Goal: Information Seeking & Learning: Learn about a topic

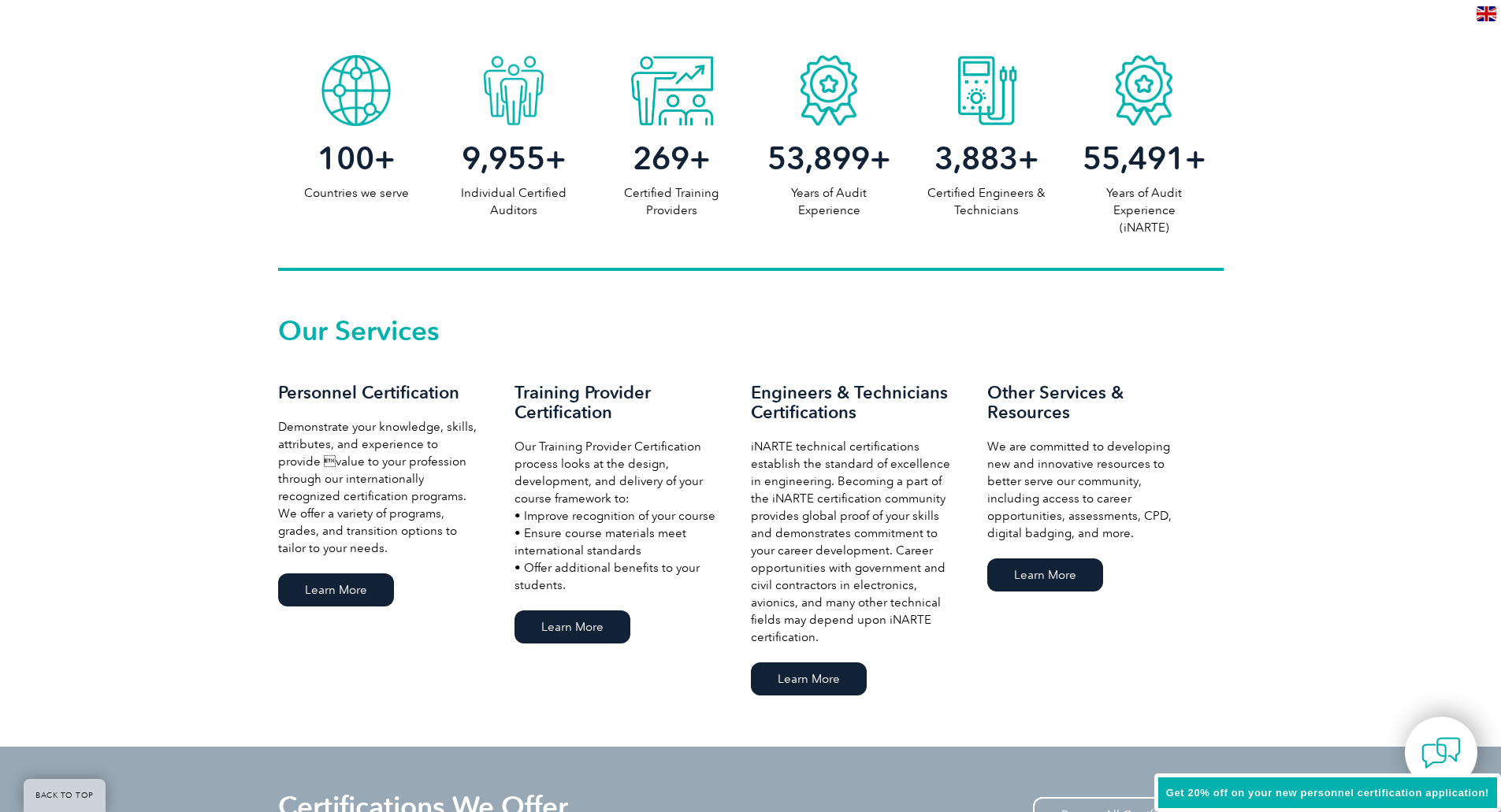
scroll to position [866, 0]
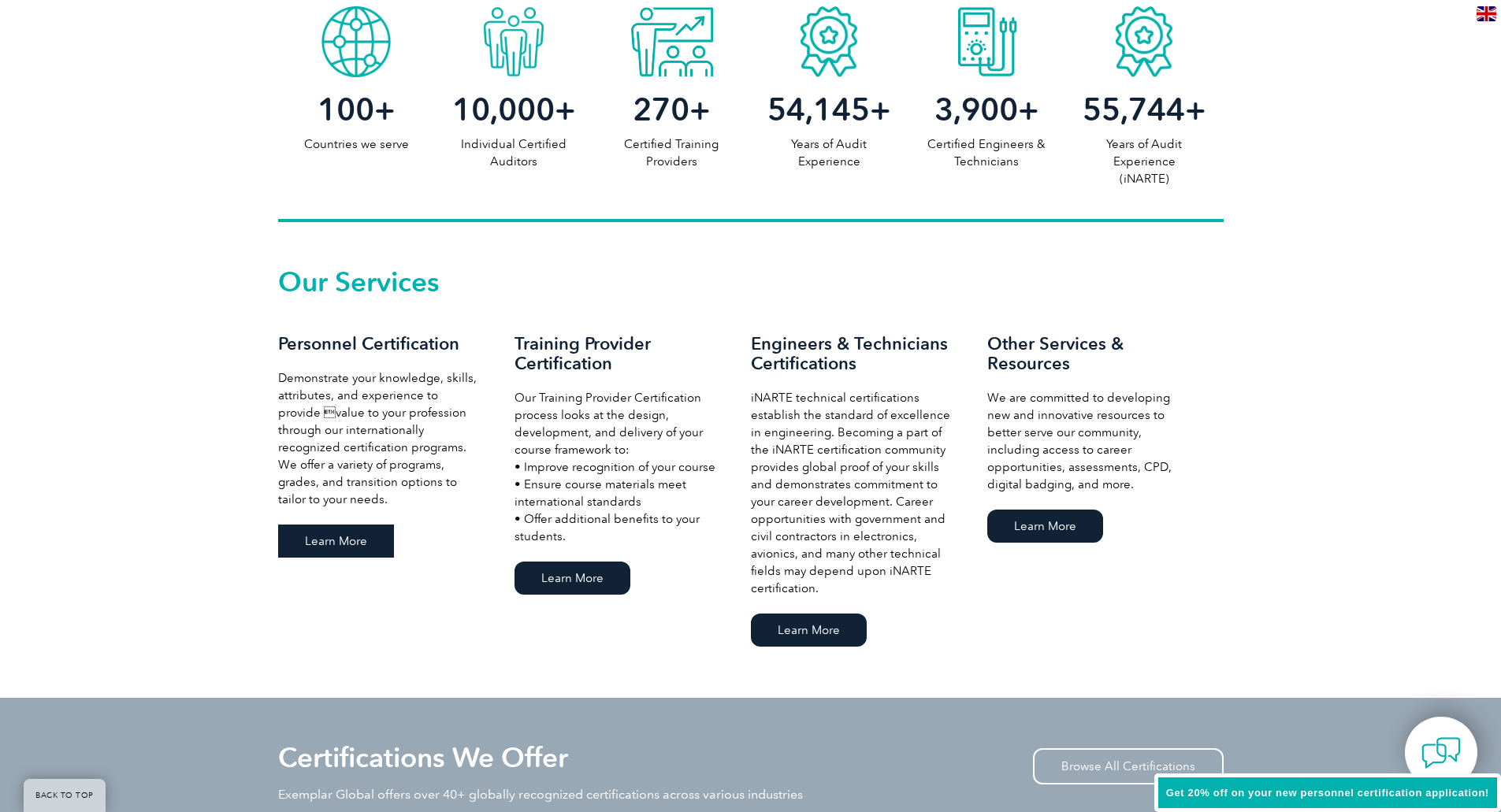
click at [330, 546] on link "Learn More" at bounding box center [336, 540] width 116 height 33
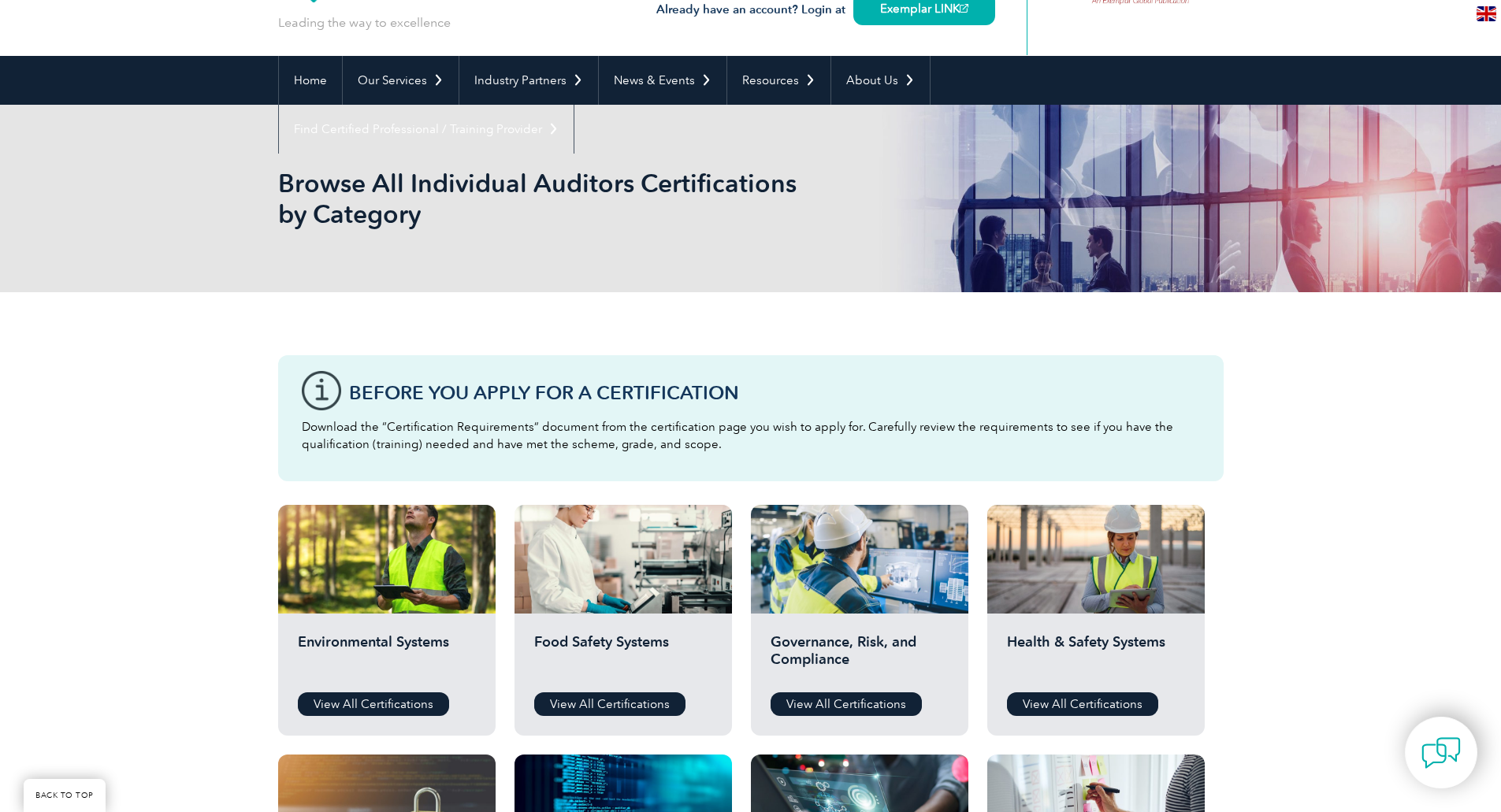
scroll to position [78, 0]
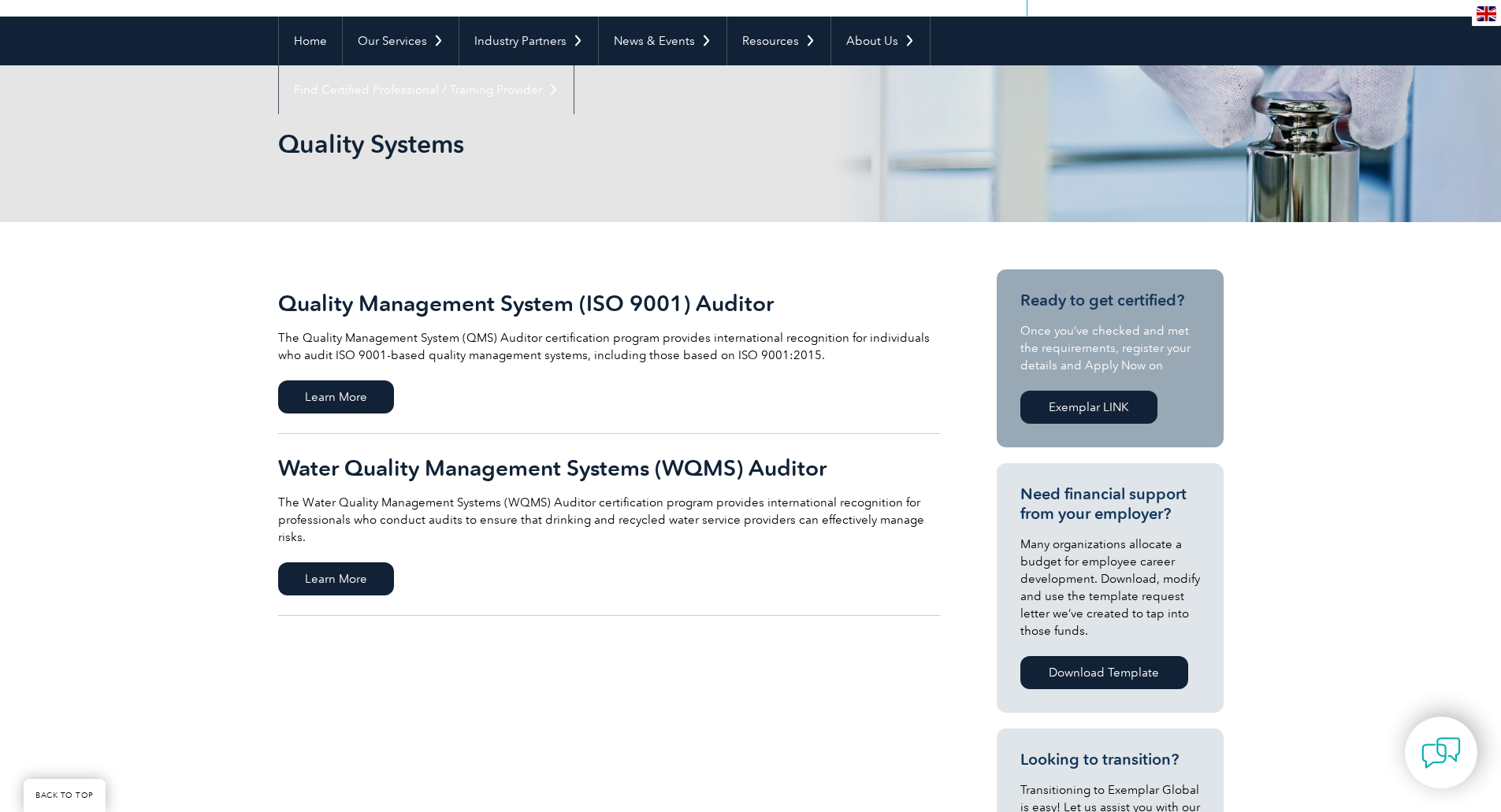
scroll to position [158, 0]
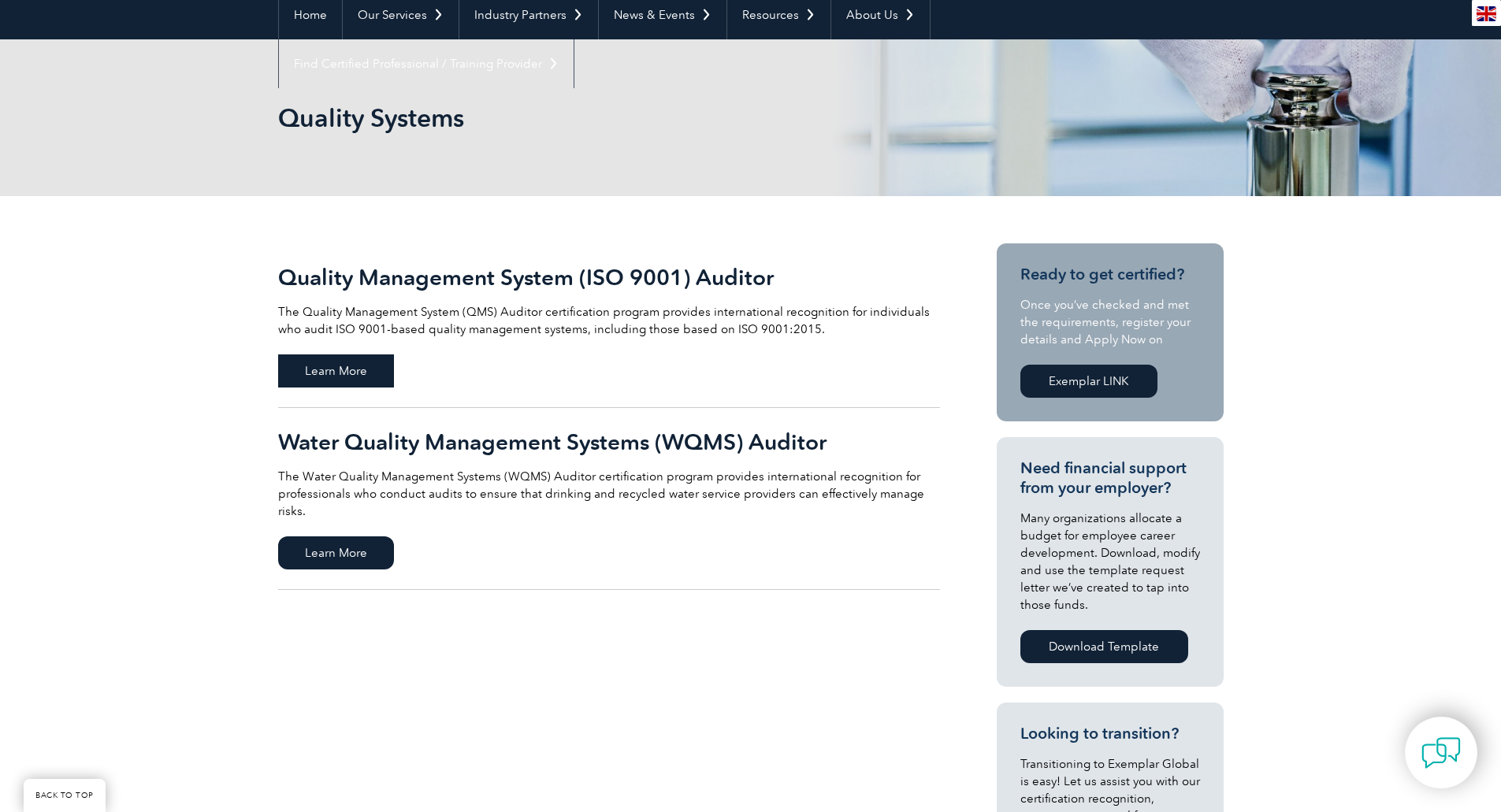
click at [338, 372] on span "Learn More" at bounding box center [336, 370] width 116 height 33
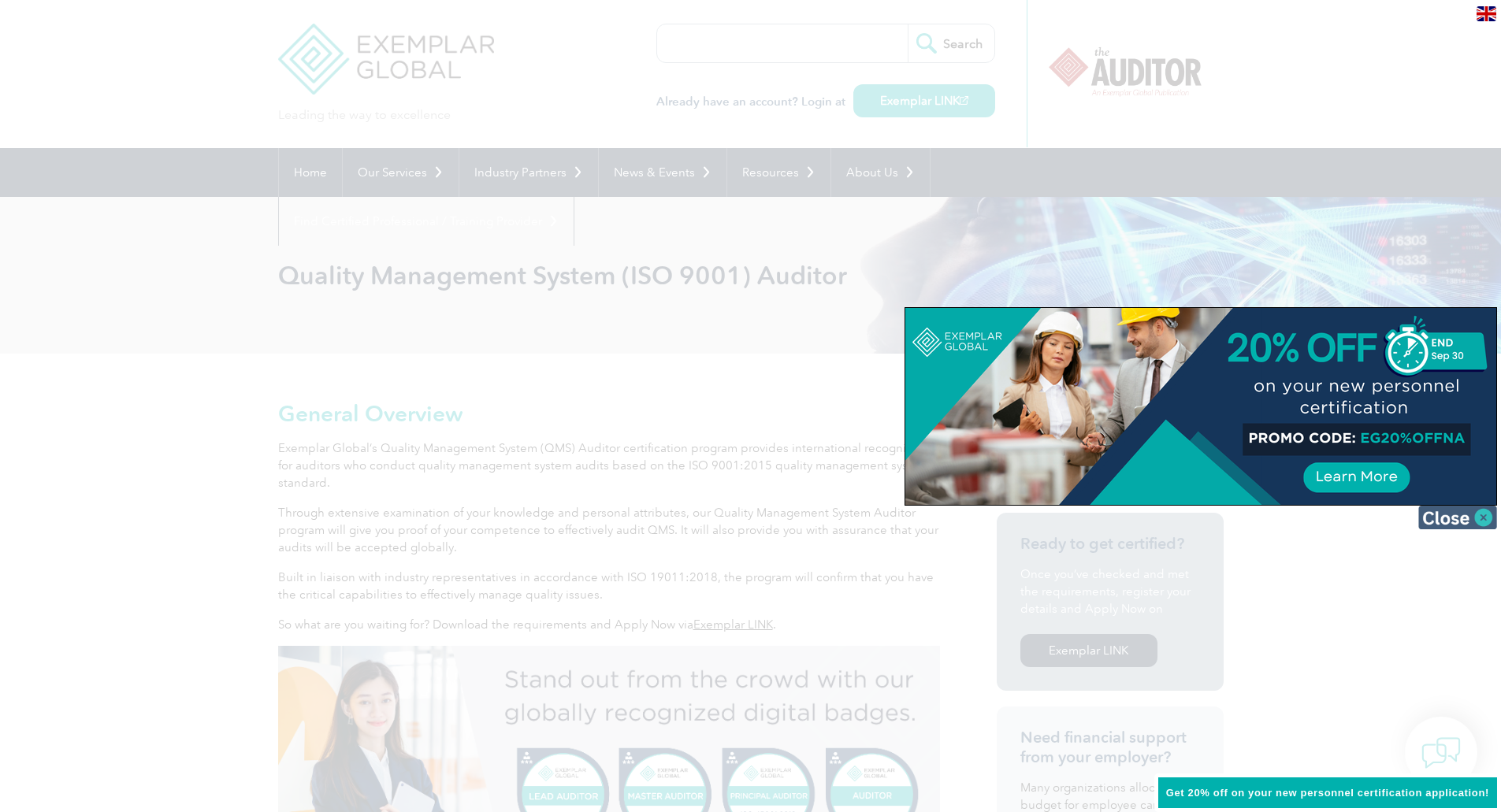
click at [1481, 516] on img at bounding box center [1457, 517] width 78 height 24
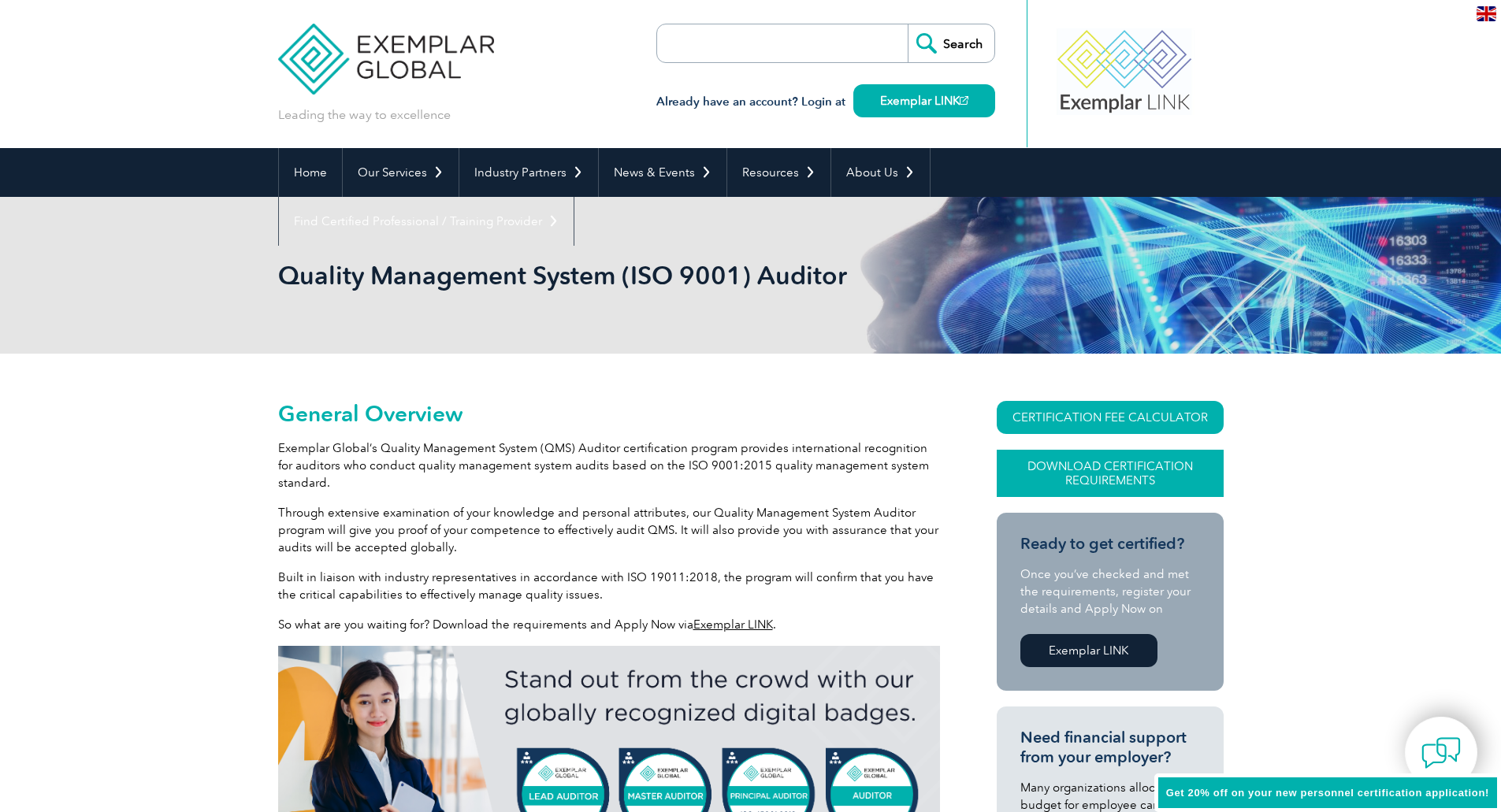
click at [1078, 468] on link "Download Certification Requirements" at bounding box center [1110, 473] width 227 height 47
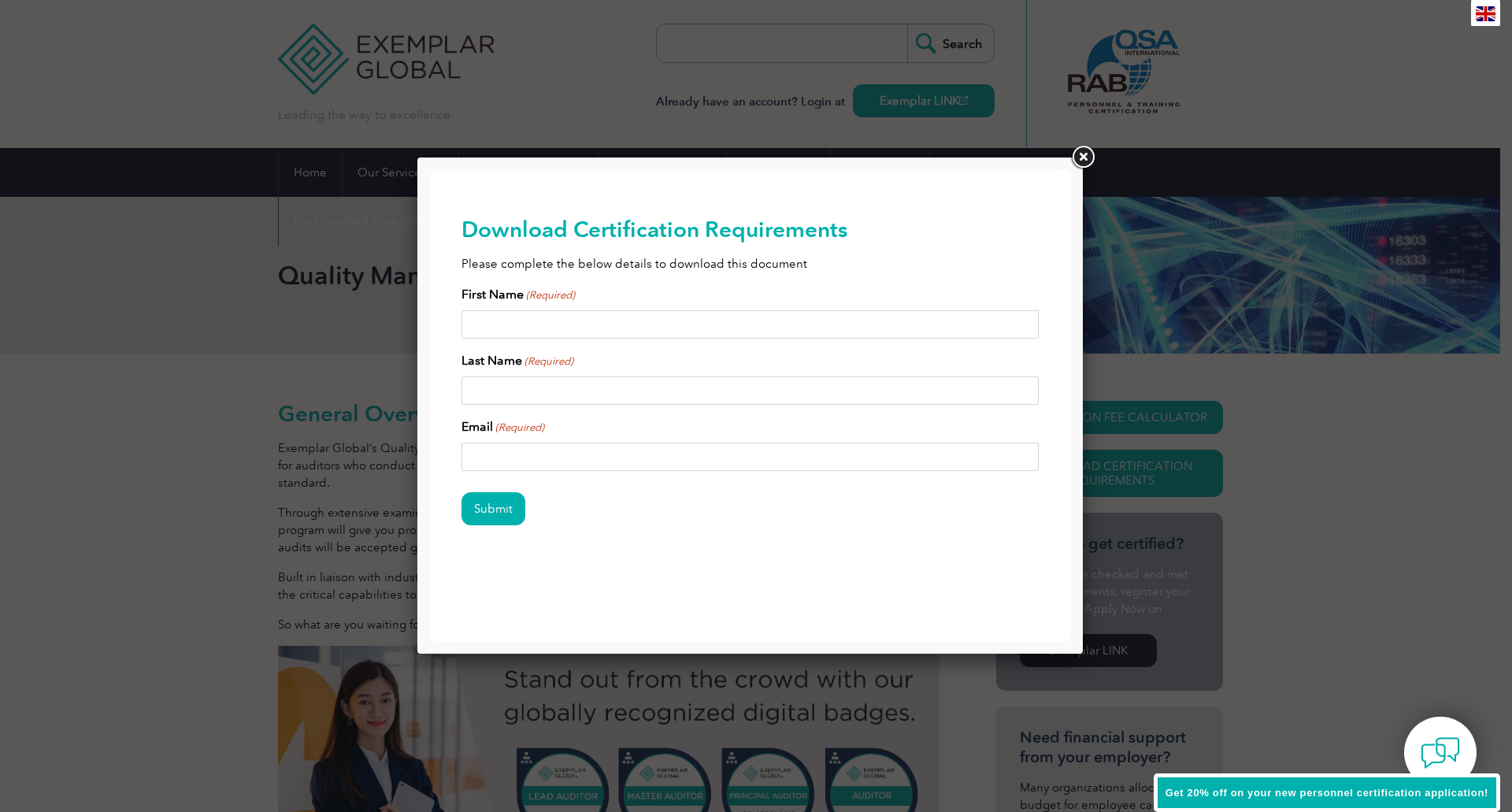
click at [1083, 151] on link at bounding box center [1083, 158] width 28 height 28
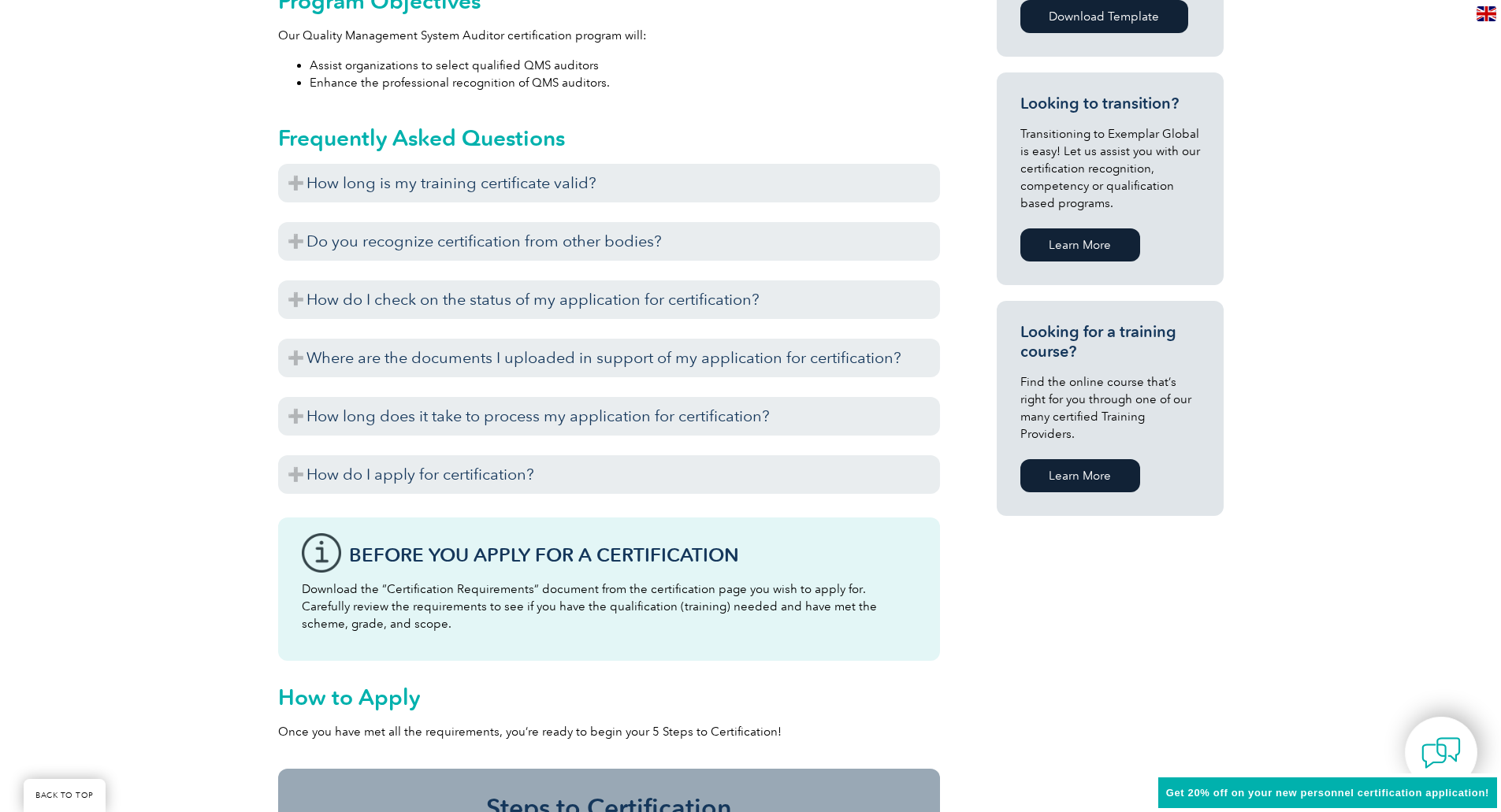
scroll to position [872, 0]
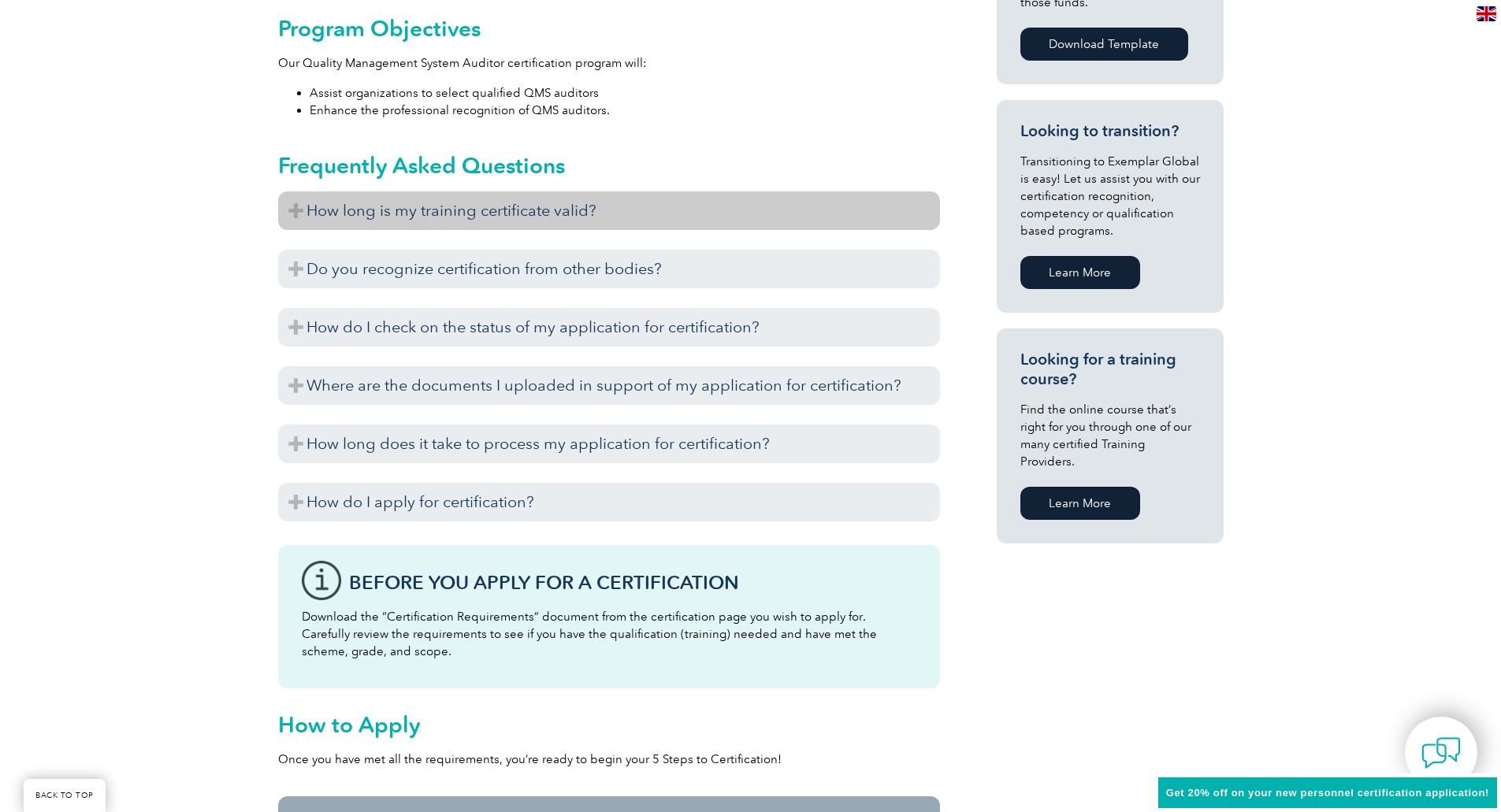
click at [292, 209] on h3 "How long is my training certificate valid?" at bounding box center [608, 210] width 662 height 38
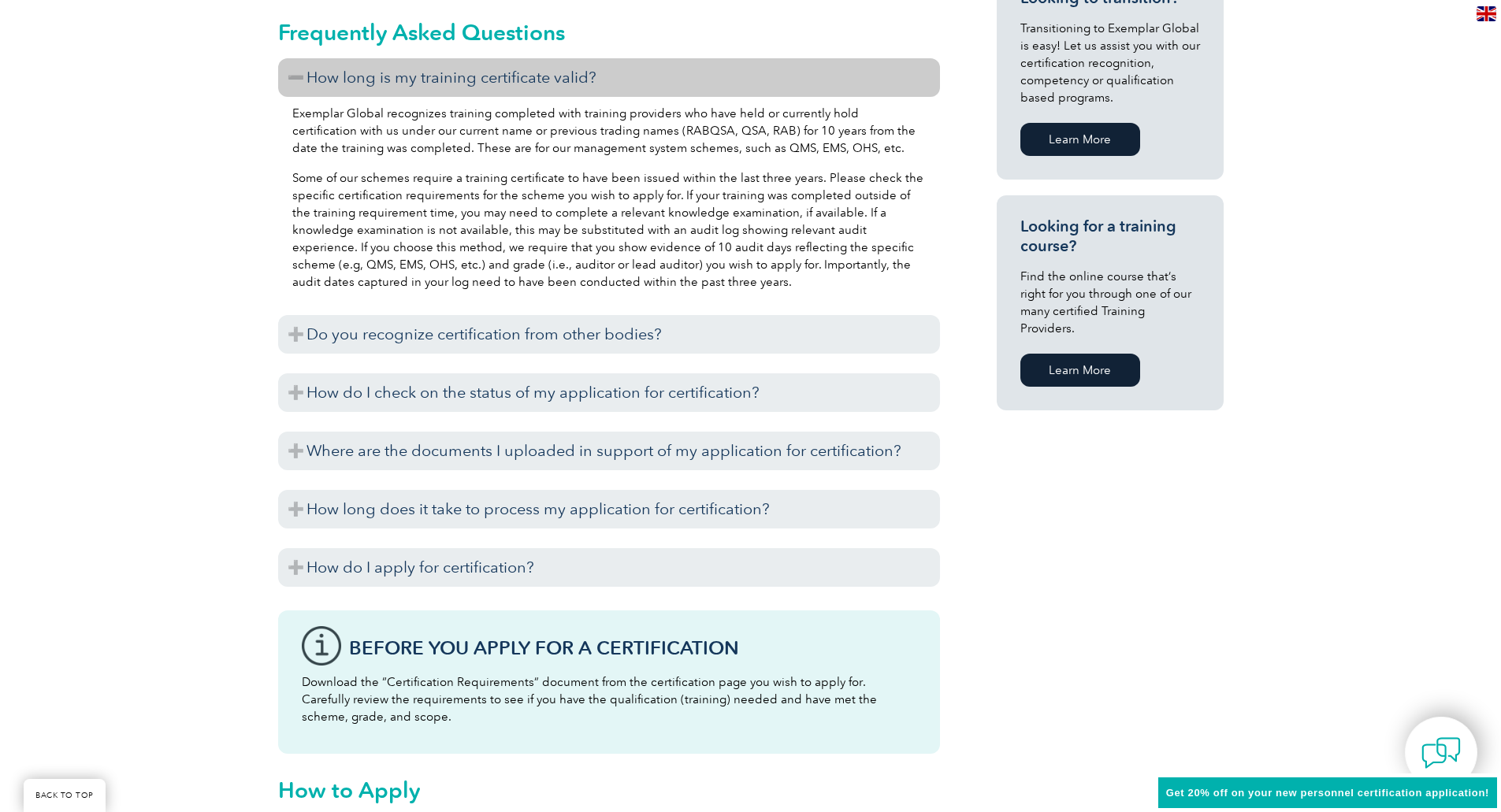
scroll to position [1029, 0]
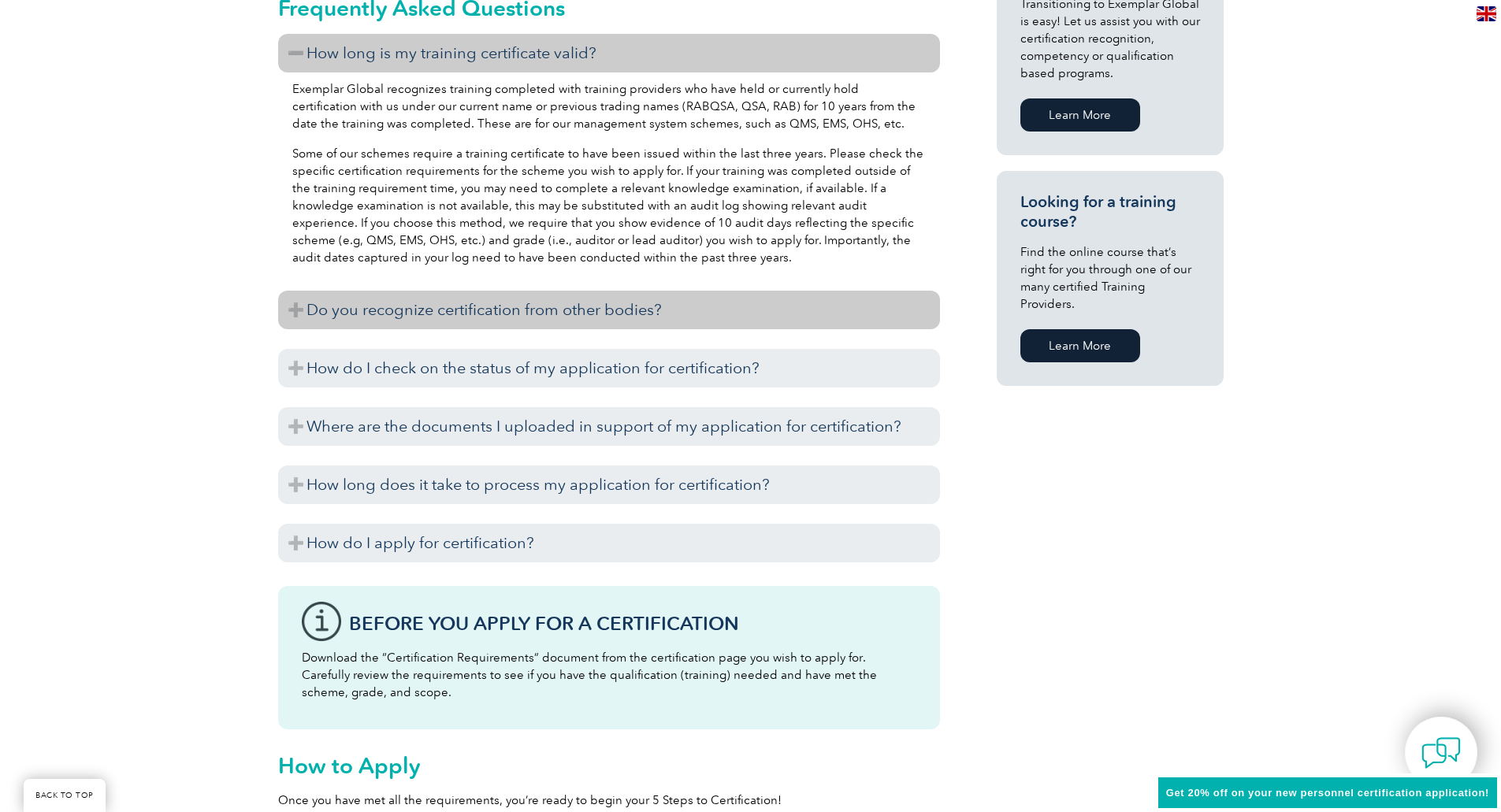
click at [290, 311] on h3 "Do you recognize certification from other bodies?" at bounding box center [608, 309] width 662 height 38
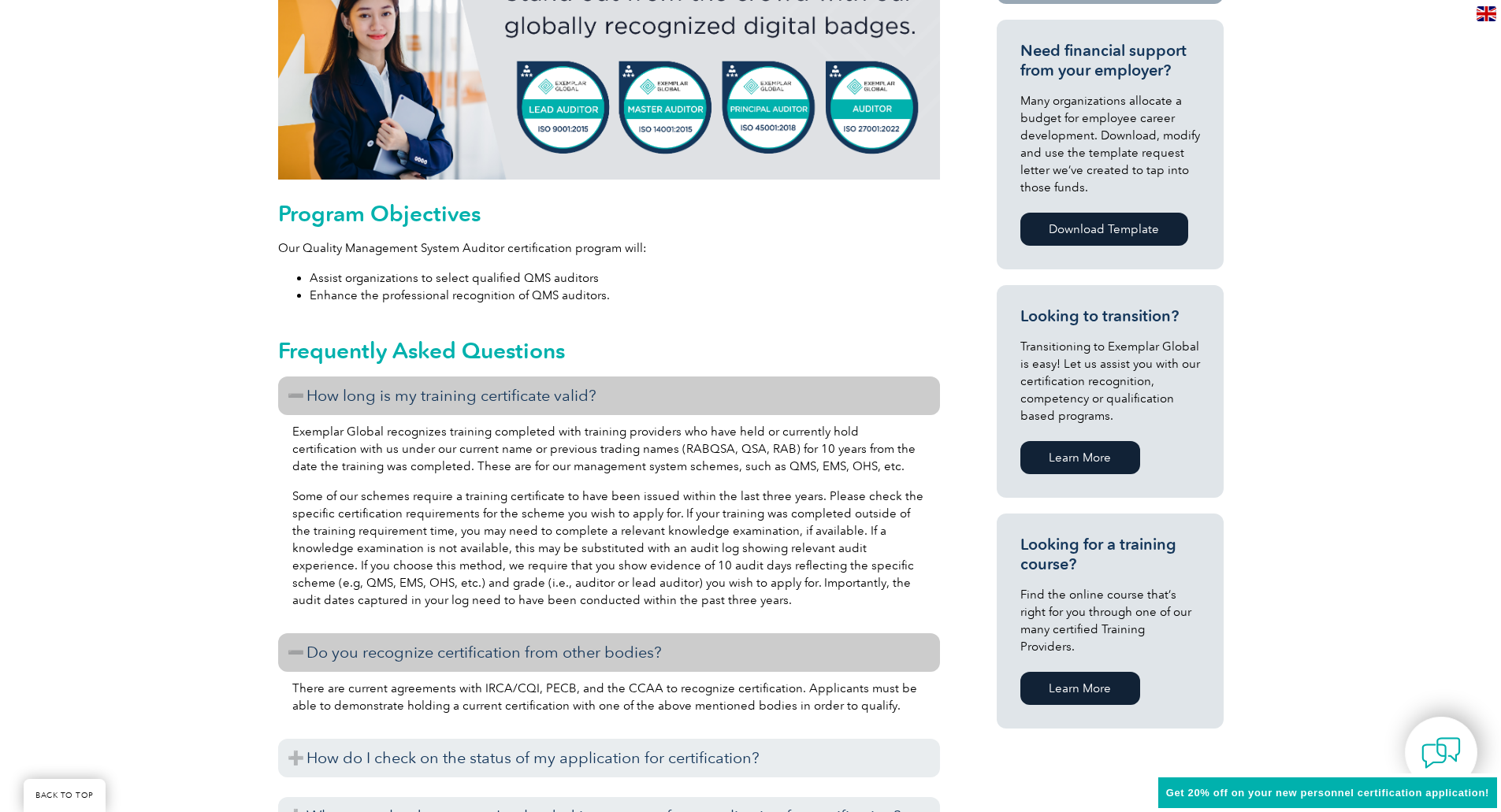
scroll to position [714, 0]
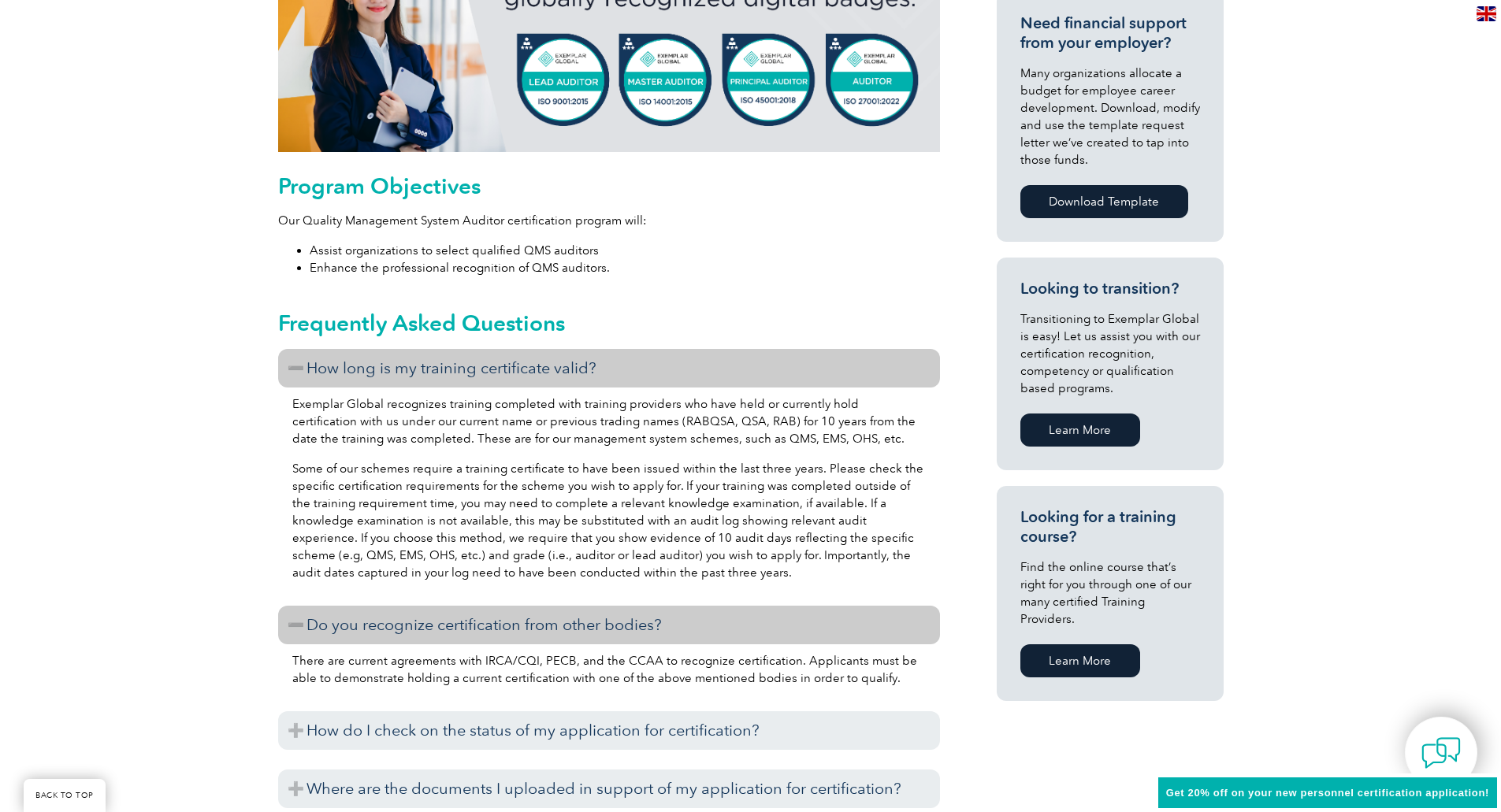
click at [1082, 646] on link "Learn More" at bounding box center [1080, 660] width 119 height 33
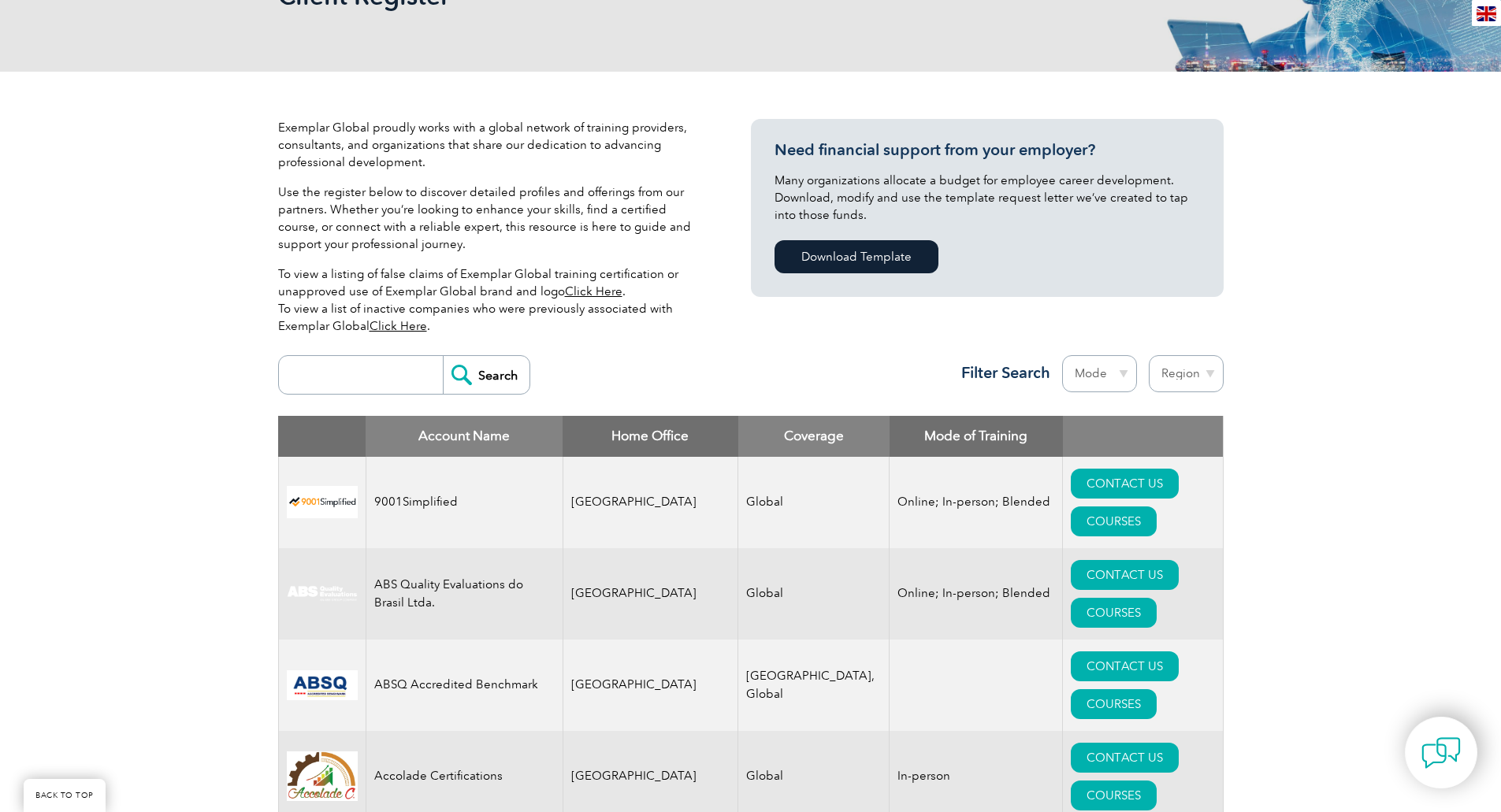
scroll to position [315, 0]
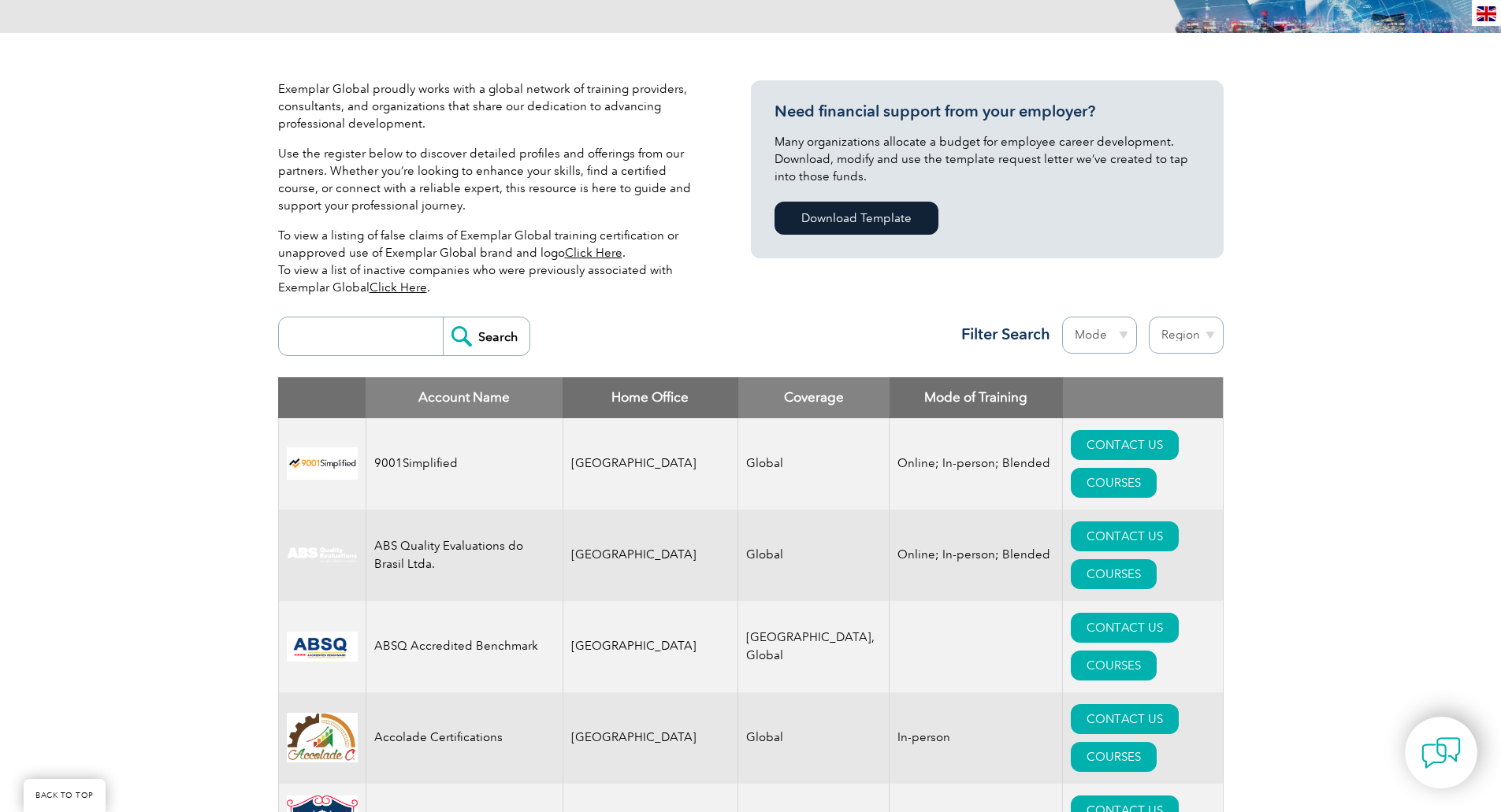
click at [340, 332] on input "search" at bounding box center [364, 336] width 156 height 37
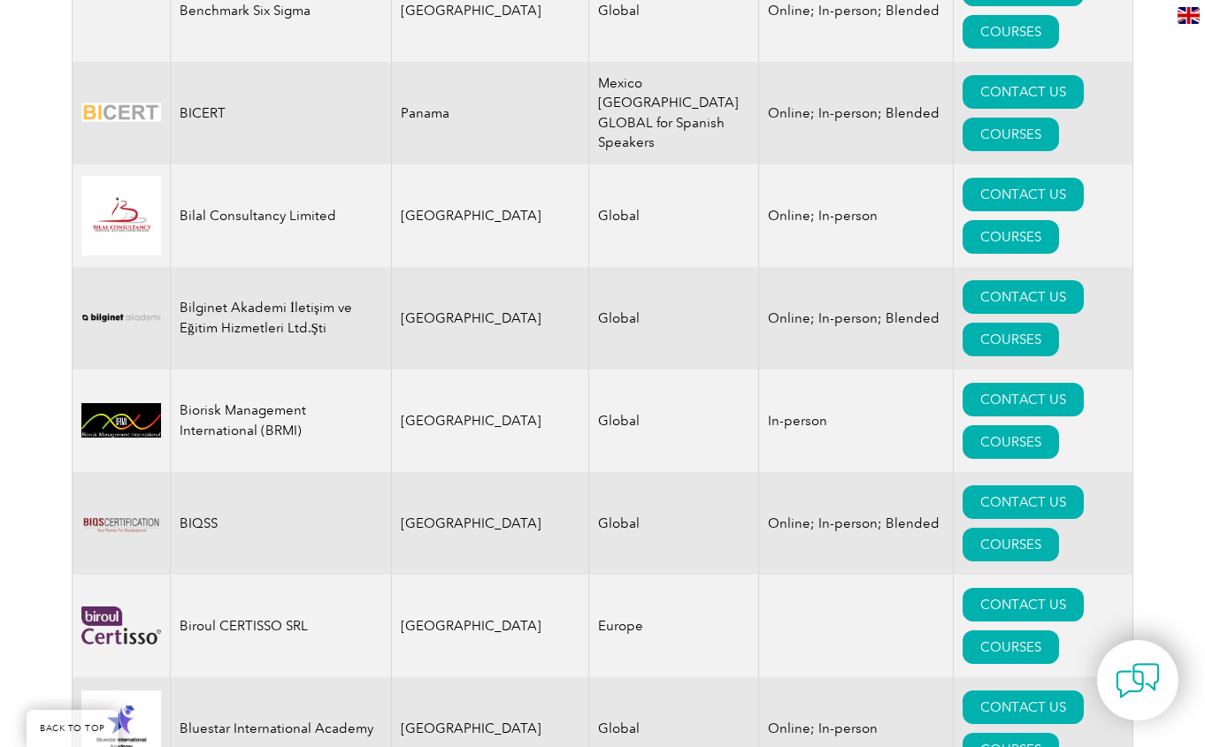
scroll to position [3449, 0]
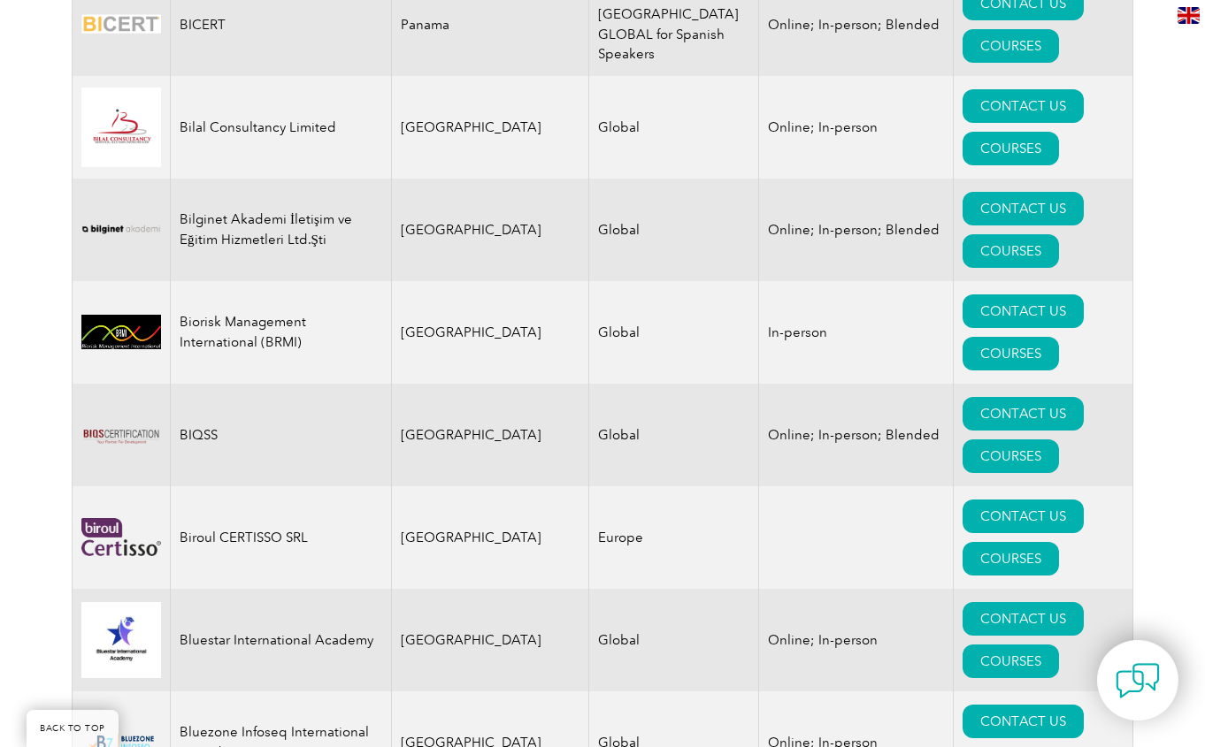
drag, startPoint x: 276, startPoint y: 380, endPoint x: 178, endPoint y: 381, distance: 98.2
copy td "[PERSON_NAME]"
